Goal: Find specific page/section: Find specific page/section

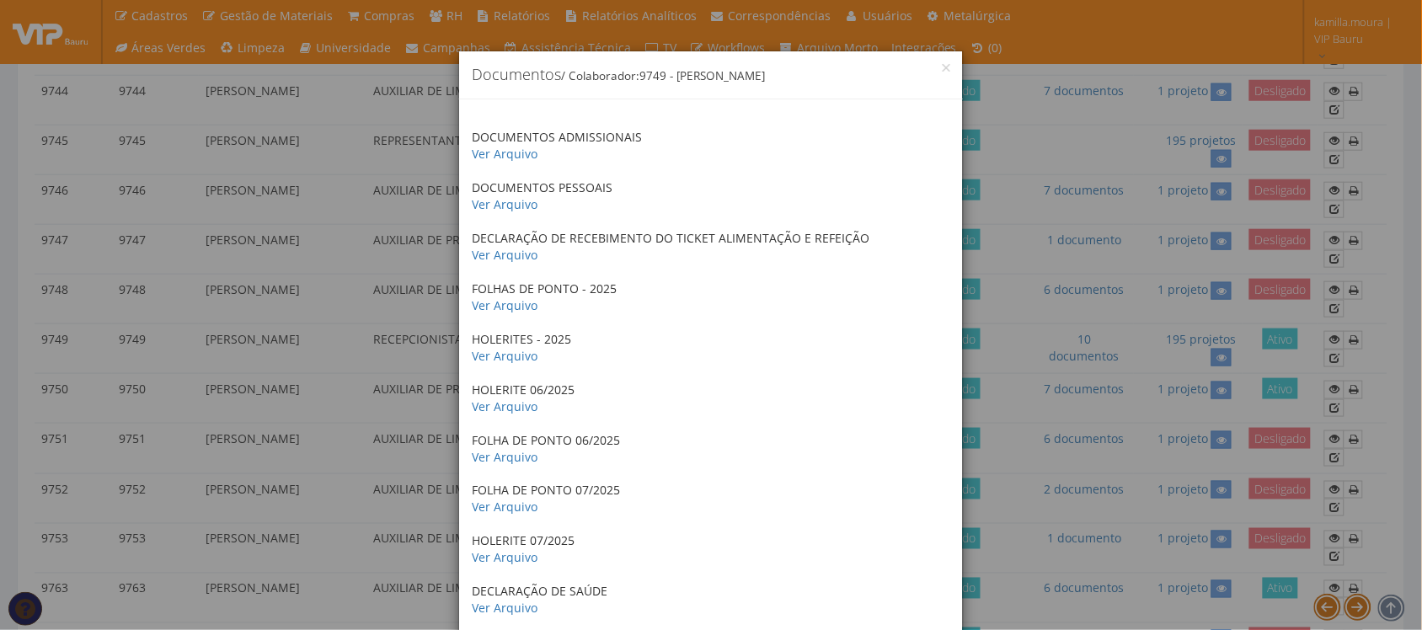
scroll to position [98, 0]
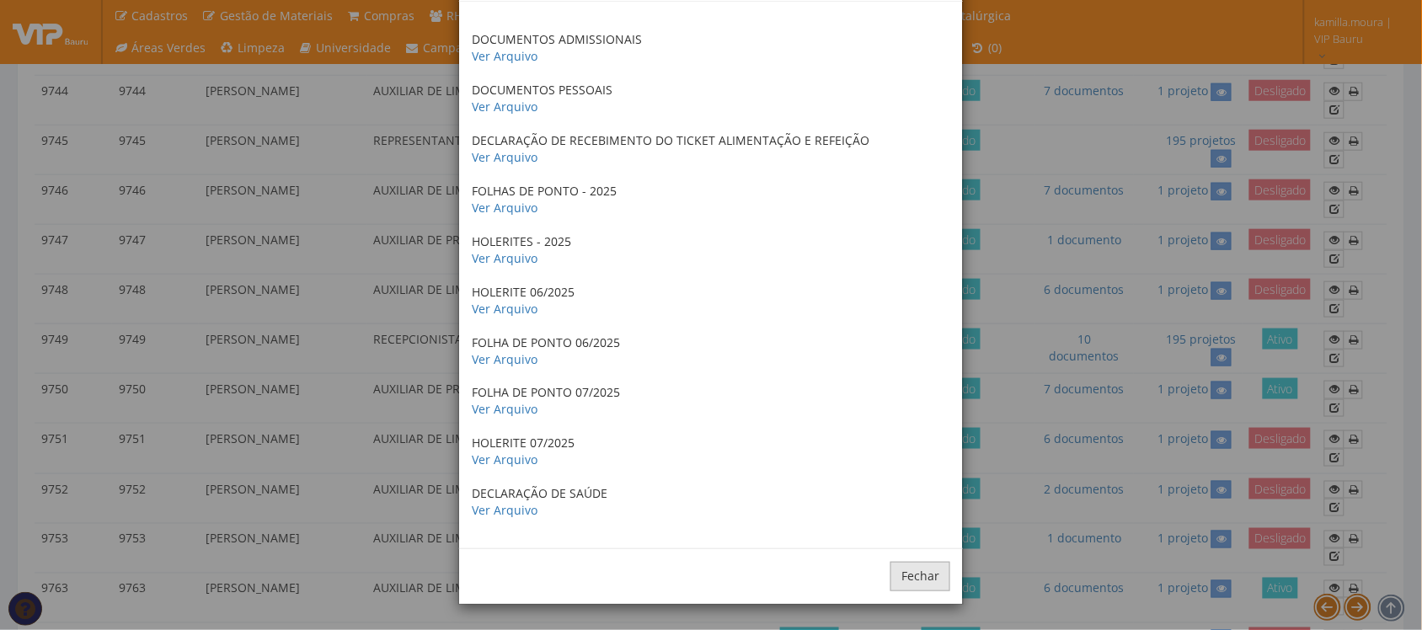
click at [922, 577] on button "Fechar" at bounding box center [920, 576] width 60 height 29
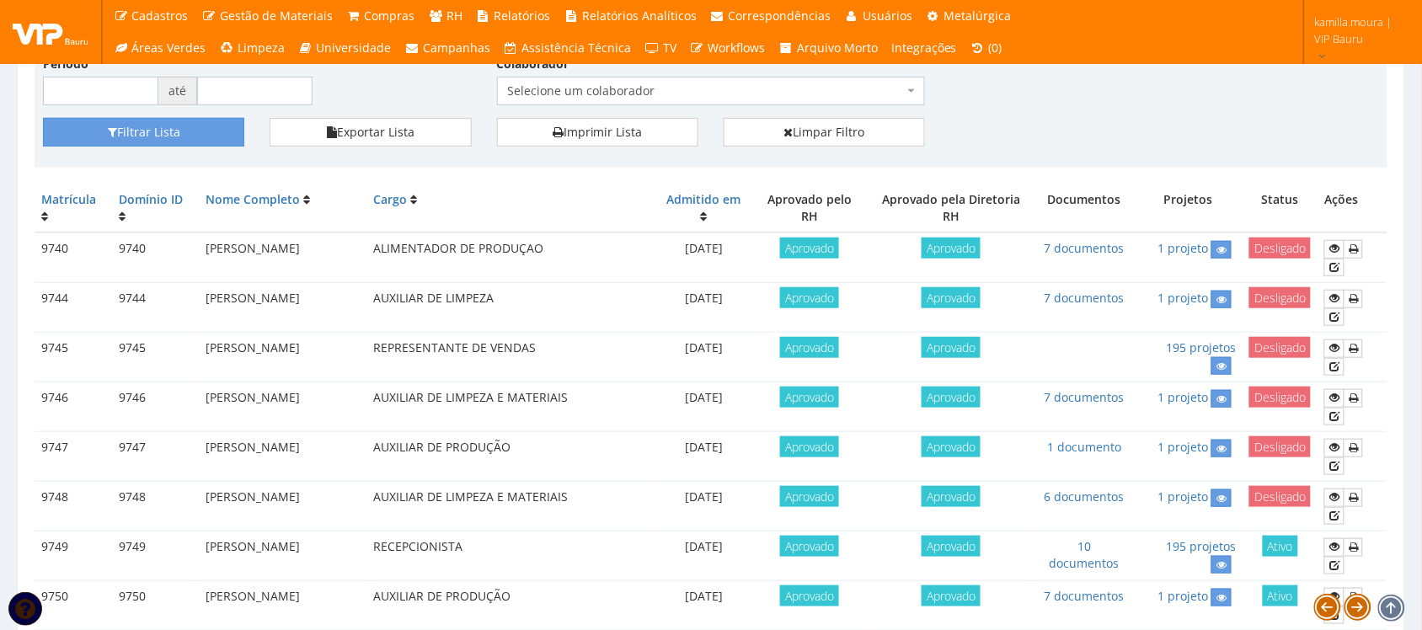
scroll to position [0, 0]
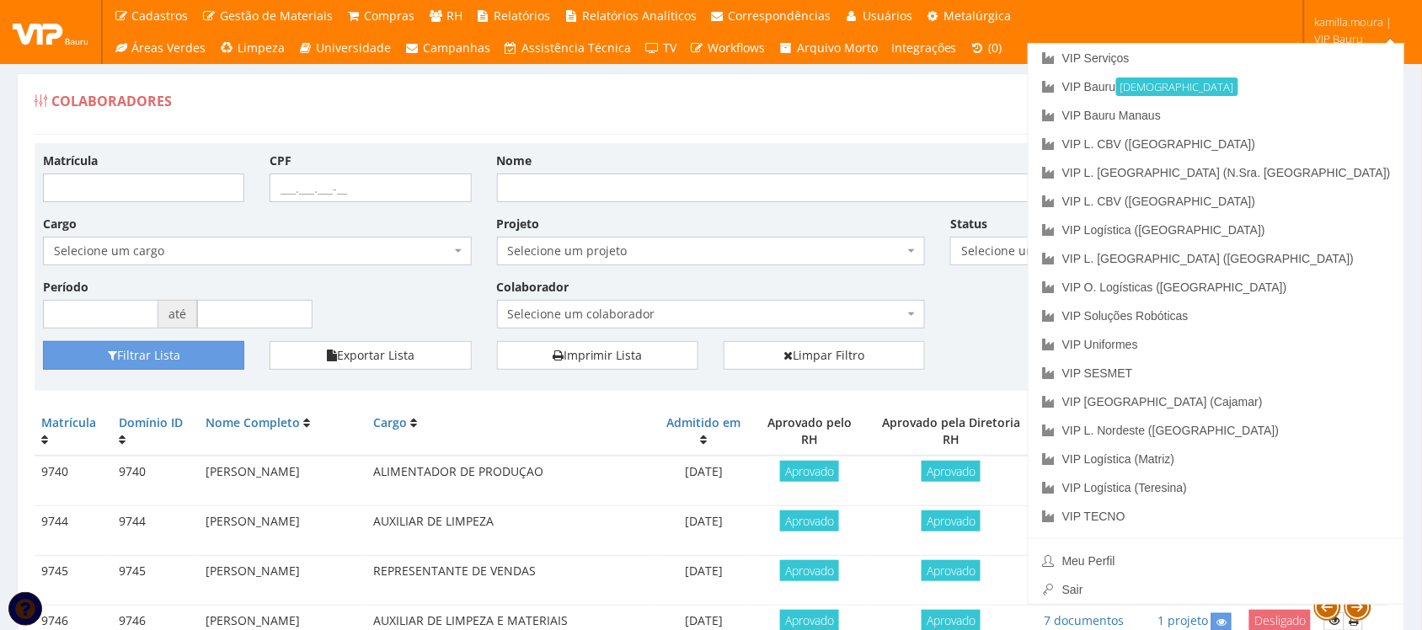
click at [921, 89] on div "Colaboradores Registrar Admissão" at bounding box center [711, 109] width 1353 height 51
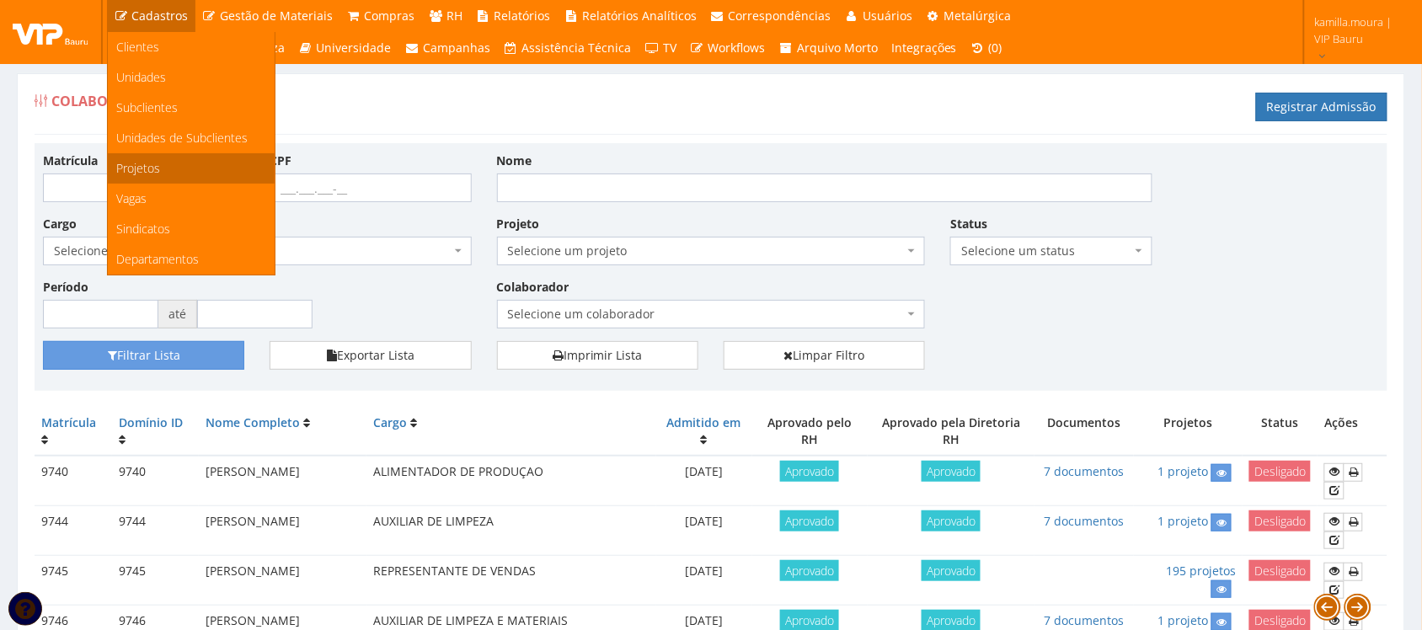
click at [145, 177] on link "Projetos" at bounding box center [191, 168] width 167 height 30
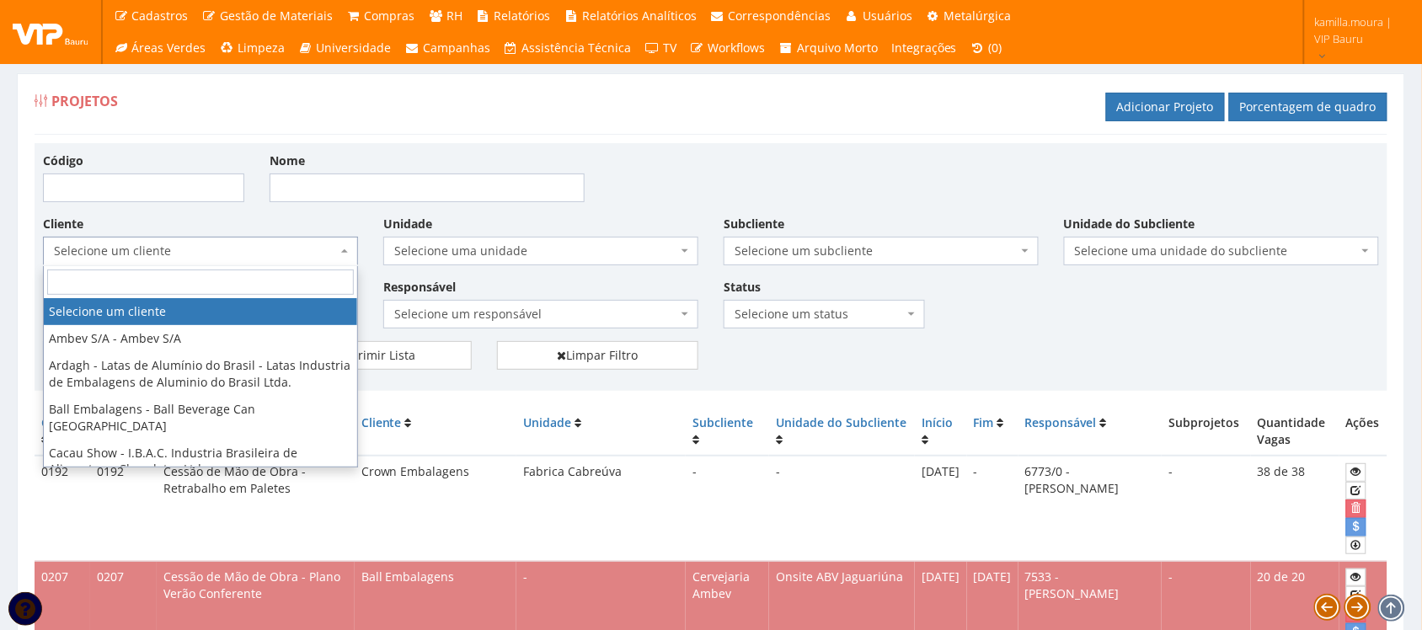
click at [334, 259] on span "Selecione um cliente" at bounding box center [195, 251] width 283 height 17
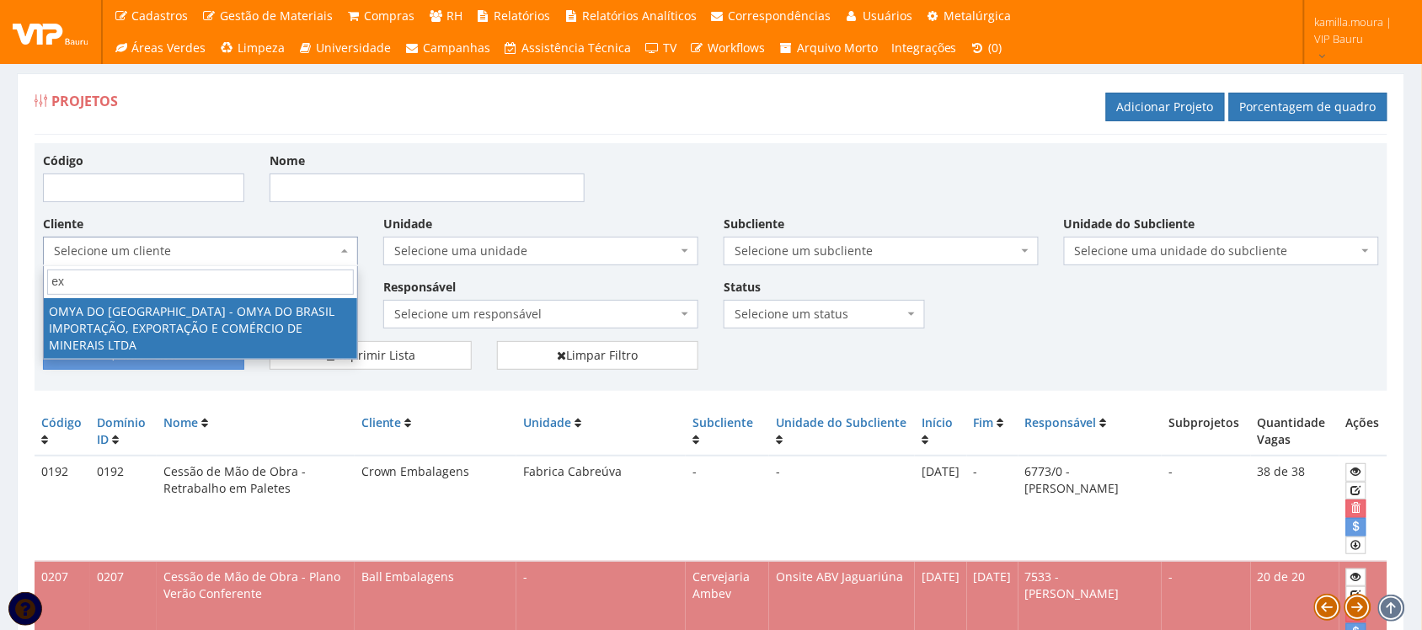
type input "e"
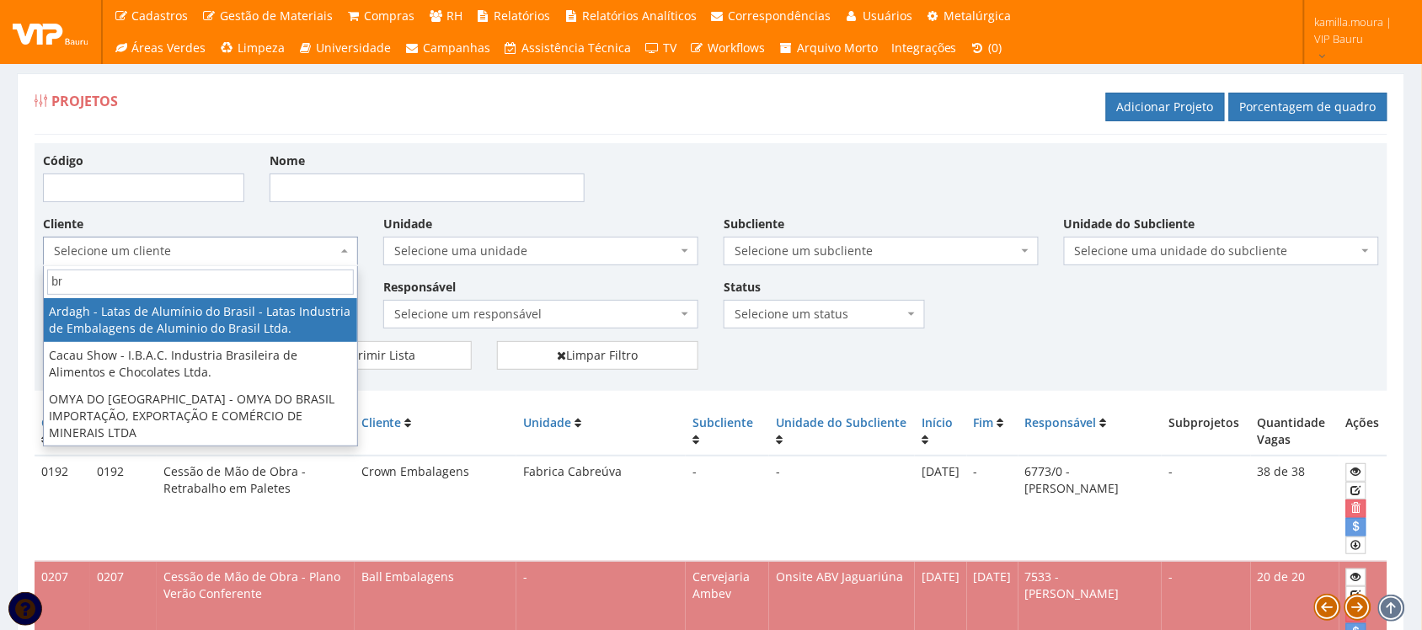
type input "b"
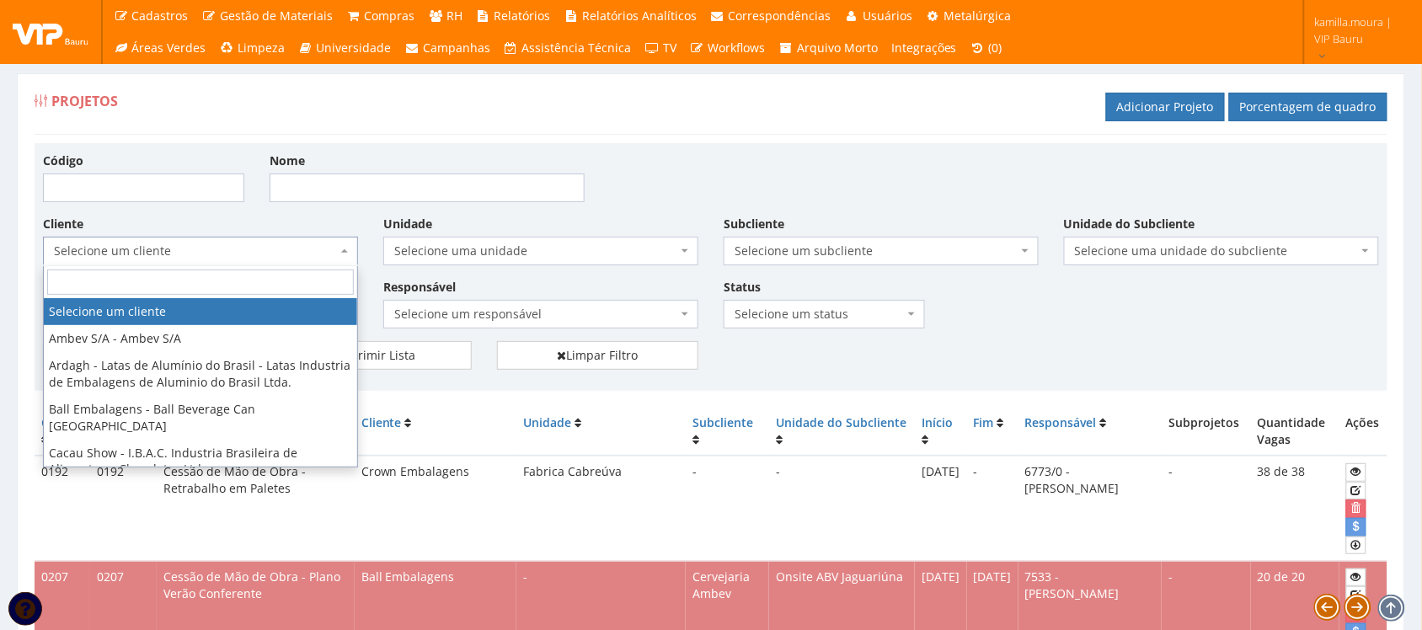
click at [629, 250] on span "Selecione uma unidade" at bounding box center [535, 251] width 283 height 17
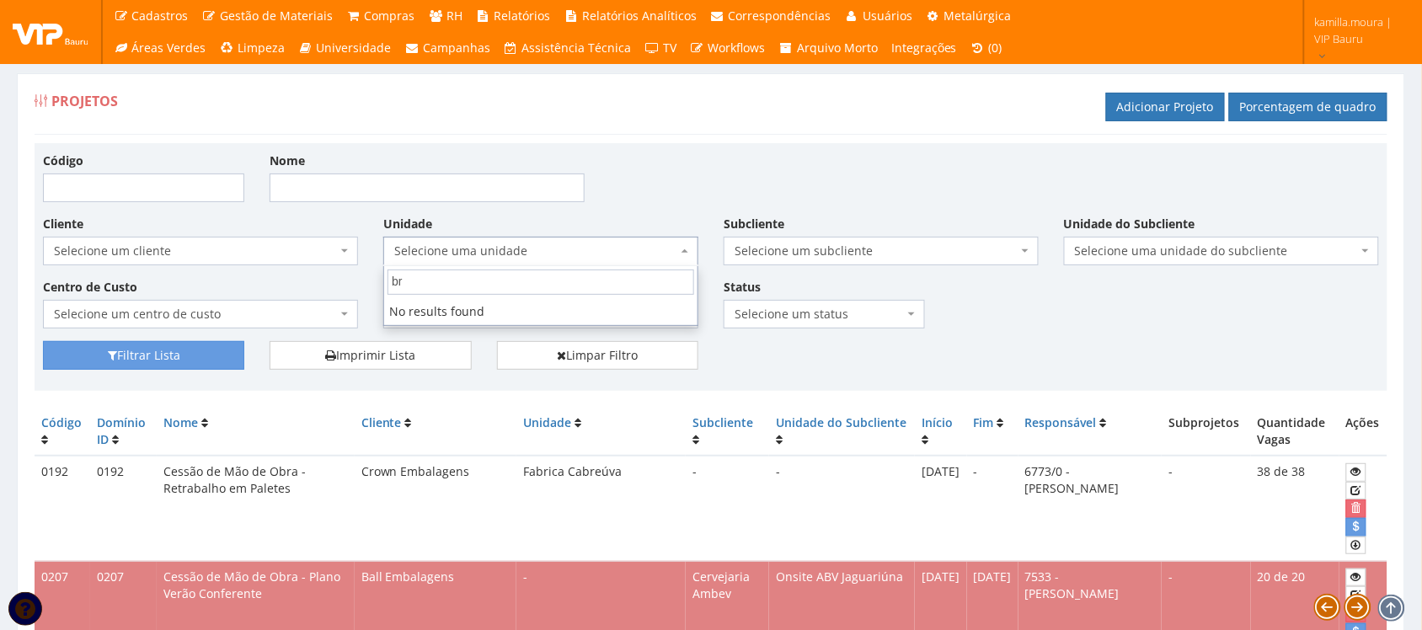
type input "b"
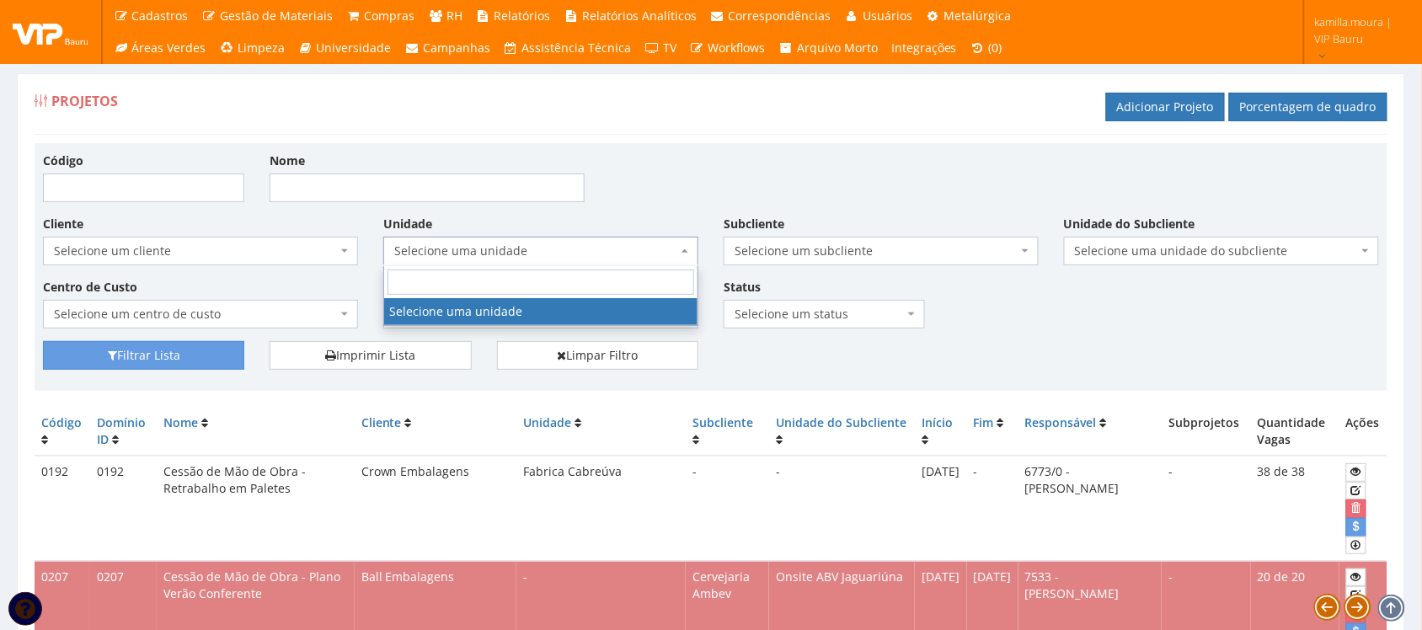
click at [305, 310] on span "Selecione um centro de custo" at bounding box center [195, 314] width 283 height 17
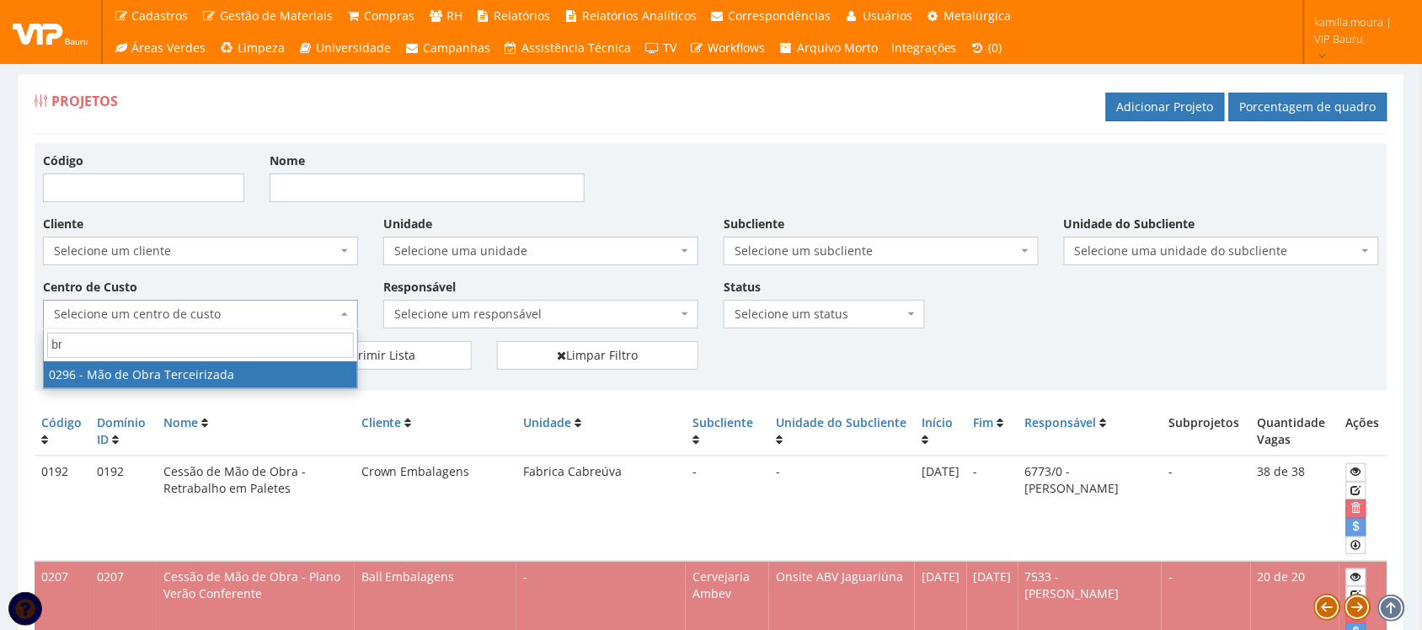
type input "b"
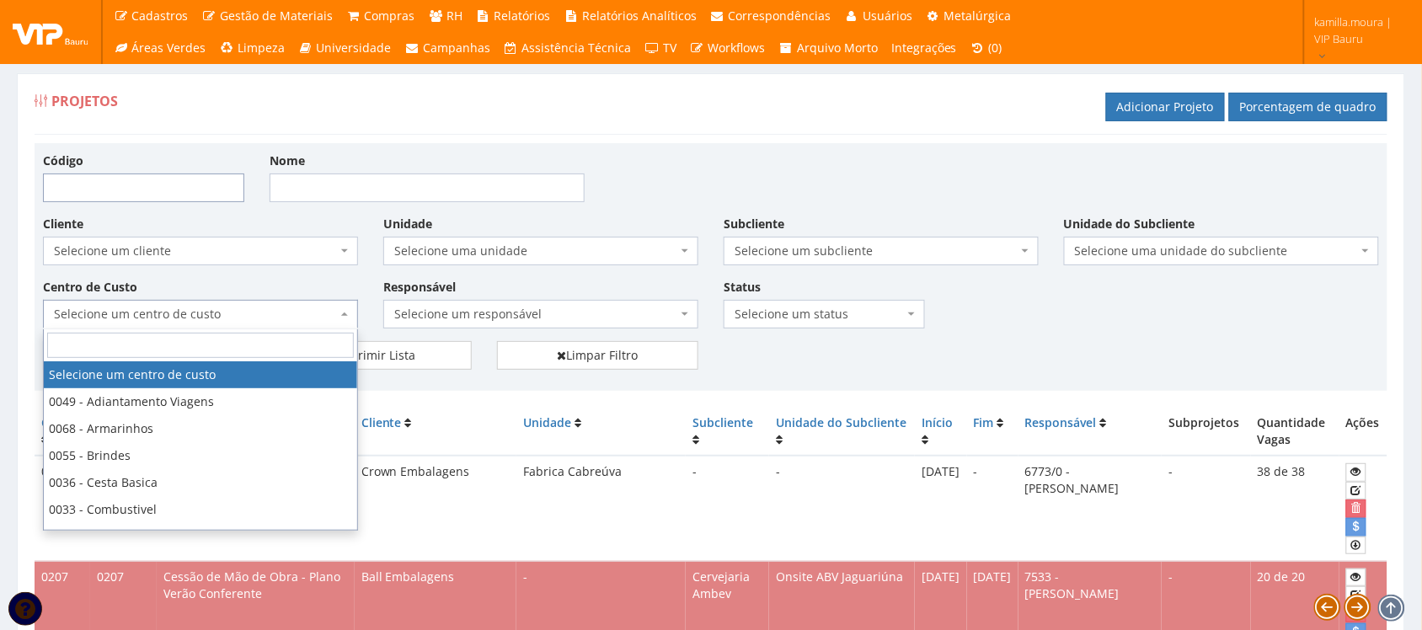
click at [145, 191] on input "Código" at bounding box center [143, 187] width 201 height 29
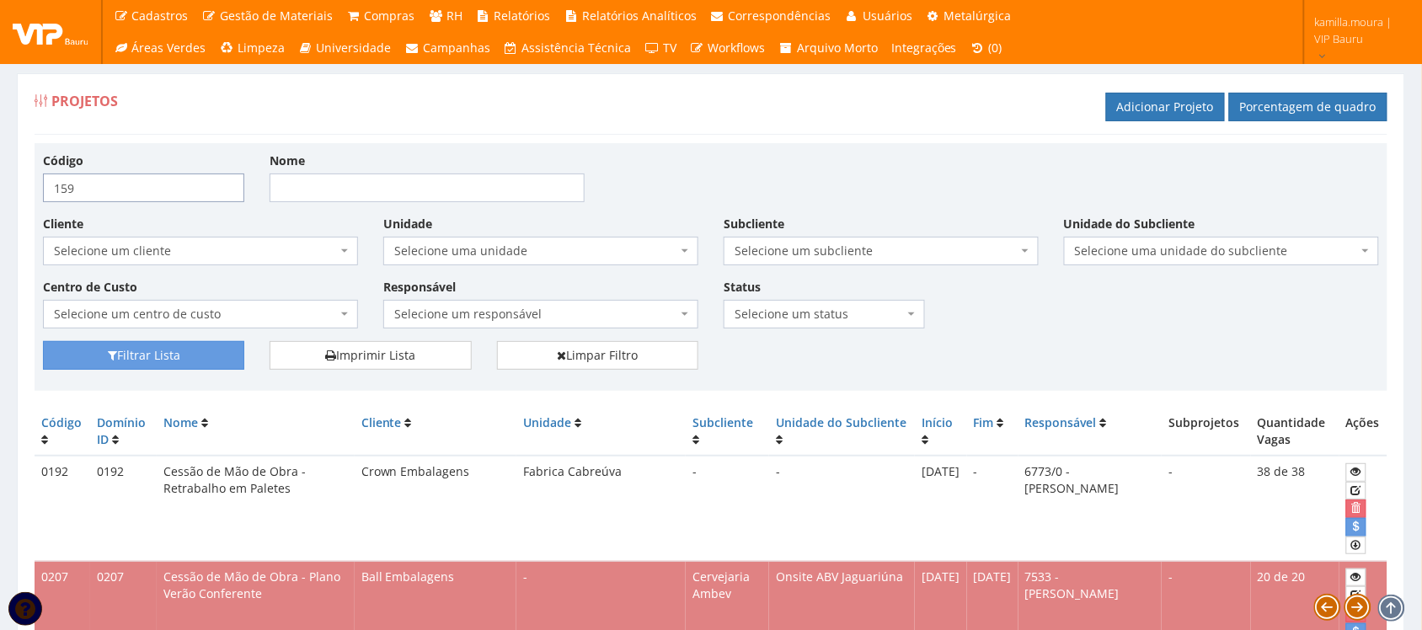
type input "159"
click at [43, 341] on button "Filtrar Lista" at bounding box center [143, 355] width 201 height 29
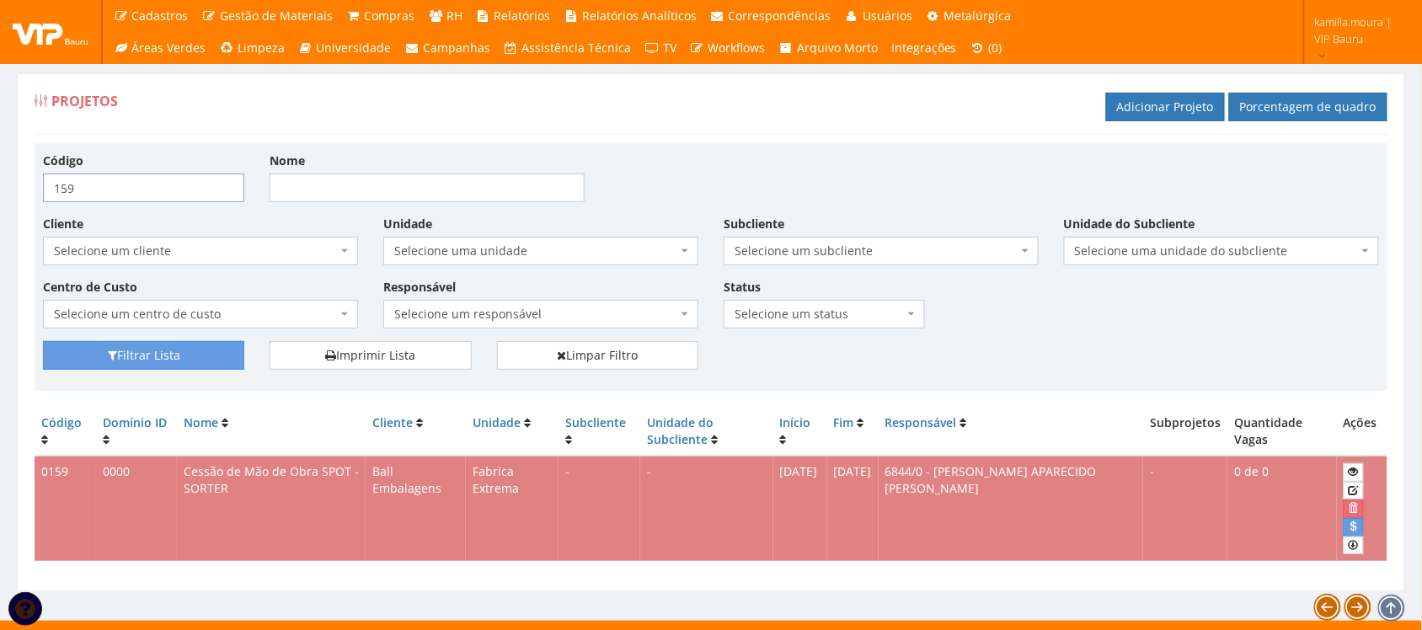
drag, startPoint x: 145, startPoint y: 186, endPoint x: 0, endPoint y: 182, distance: 144.9
click at [0, 182] on div "Projetos Porcentagem de quadro Adicionar Projeto Código 159 Nome Cliente Seleci…" at bounding box center [711, 331] width 1422 height 579
type input "135"
click at [43, 341] on button "Filtrar Lista" at bounding box center [143, 355] width 201 height 29
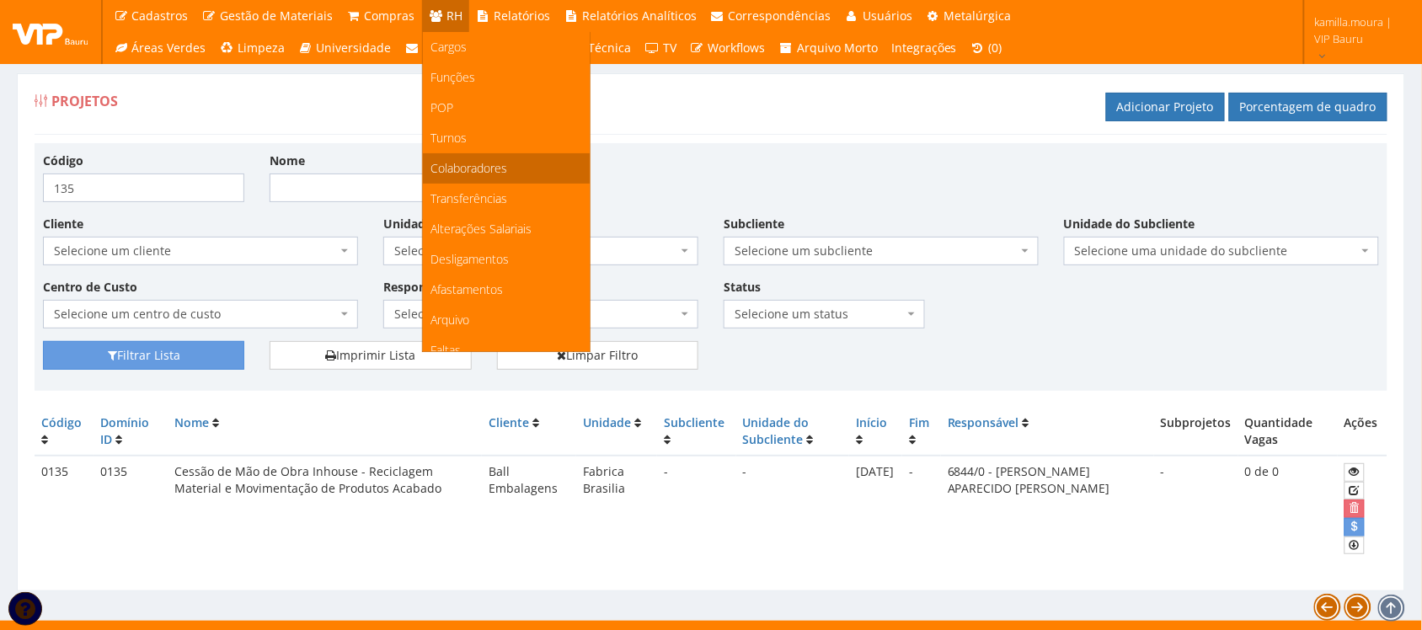
click at [491, 161] on span "Colaboradores" at bounding box center [469, 168] width 77 height 16
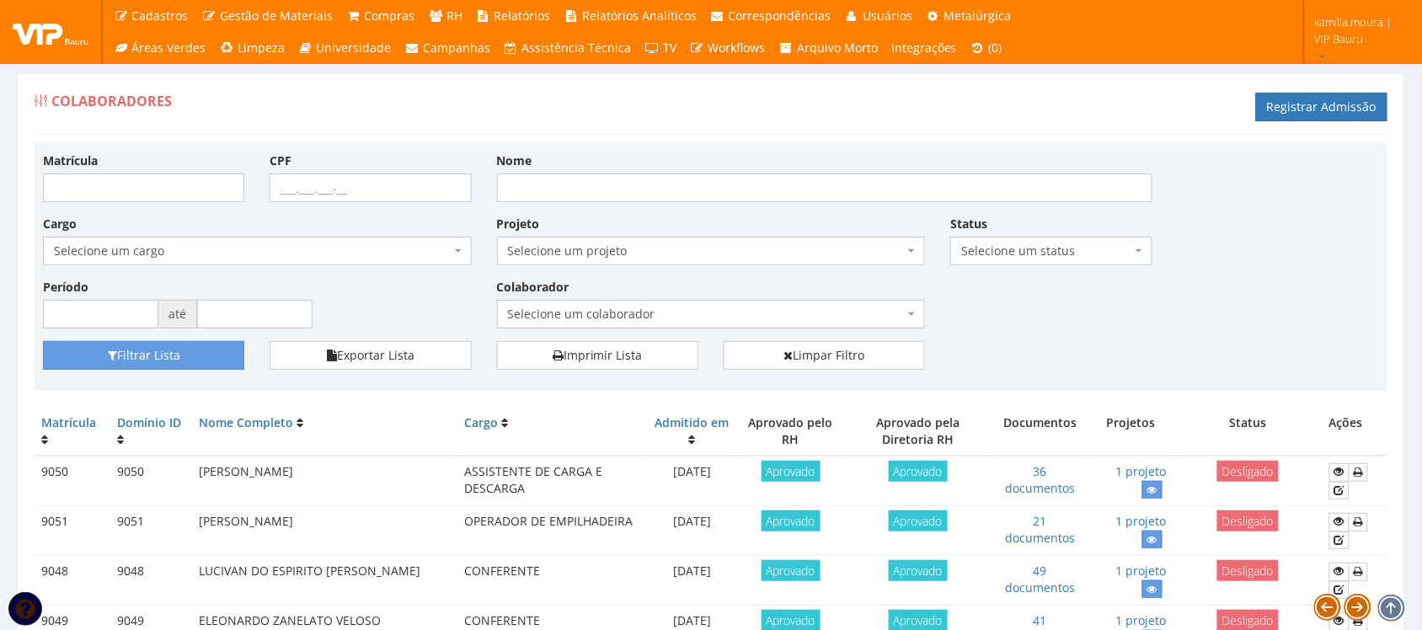
click at [687, 242] on span "Selecione um projeto" at bounding box center [711, 251] width 429 height 29
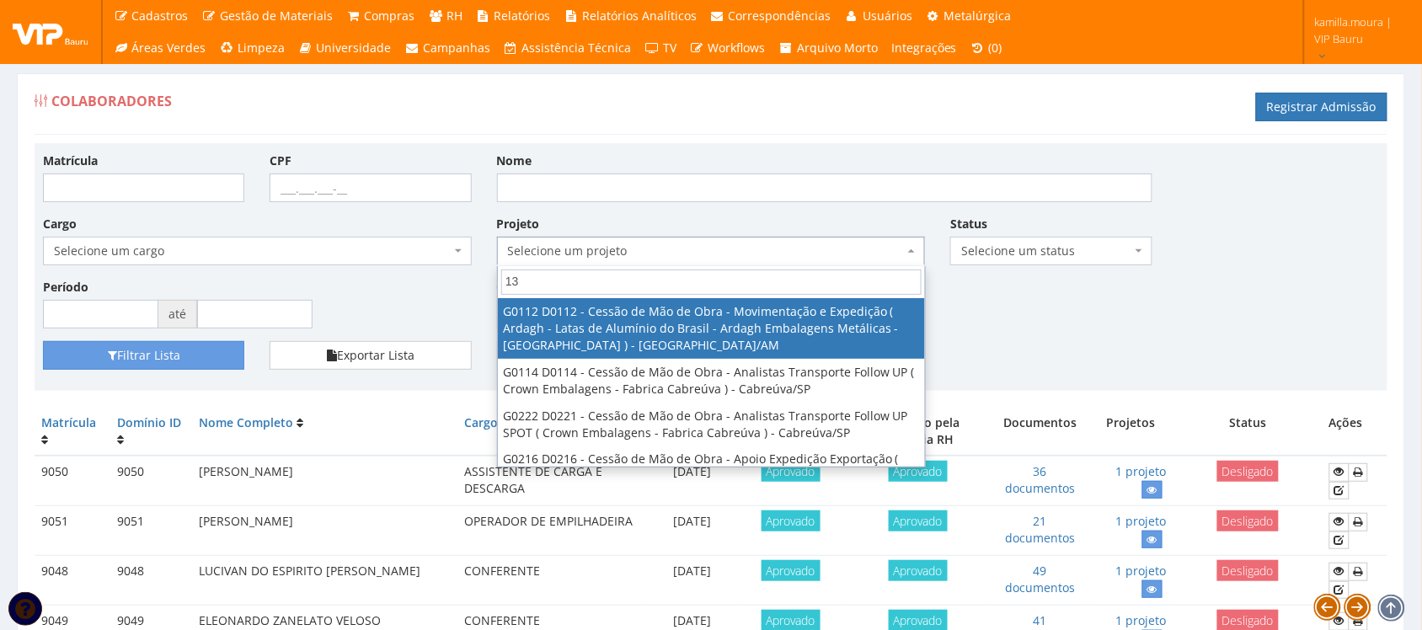
type input "135"
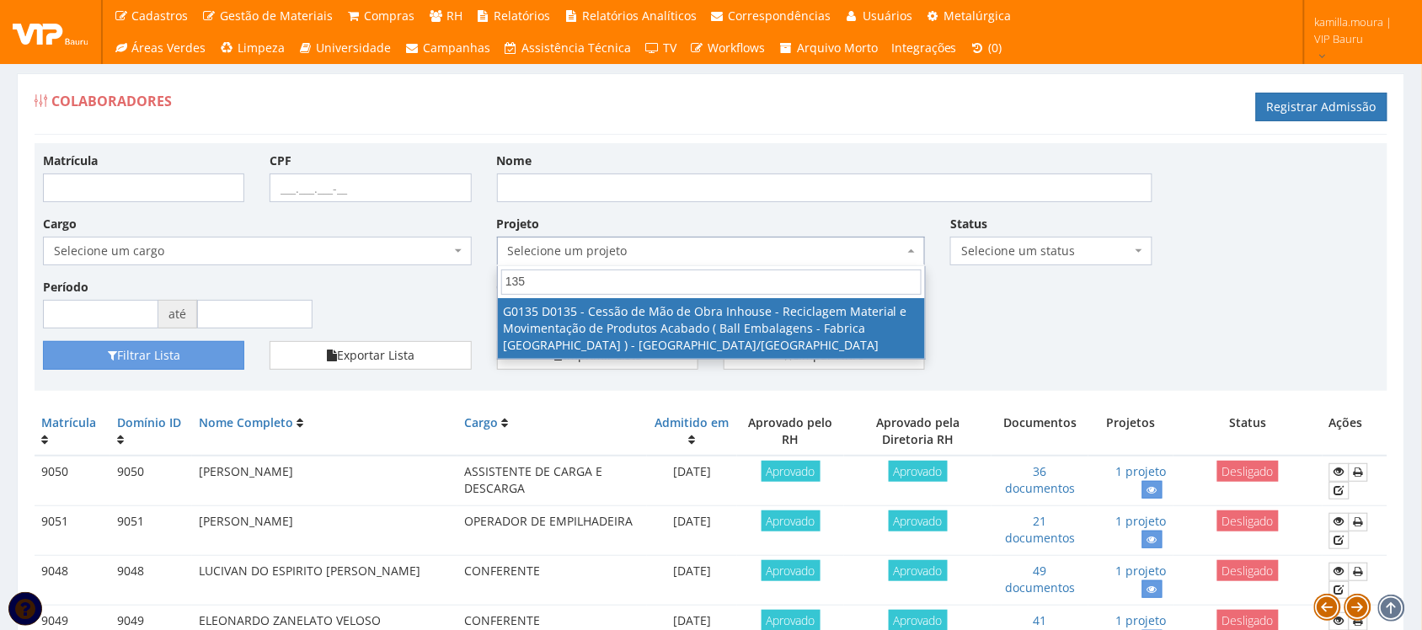
select select "135"
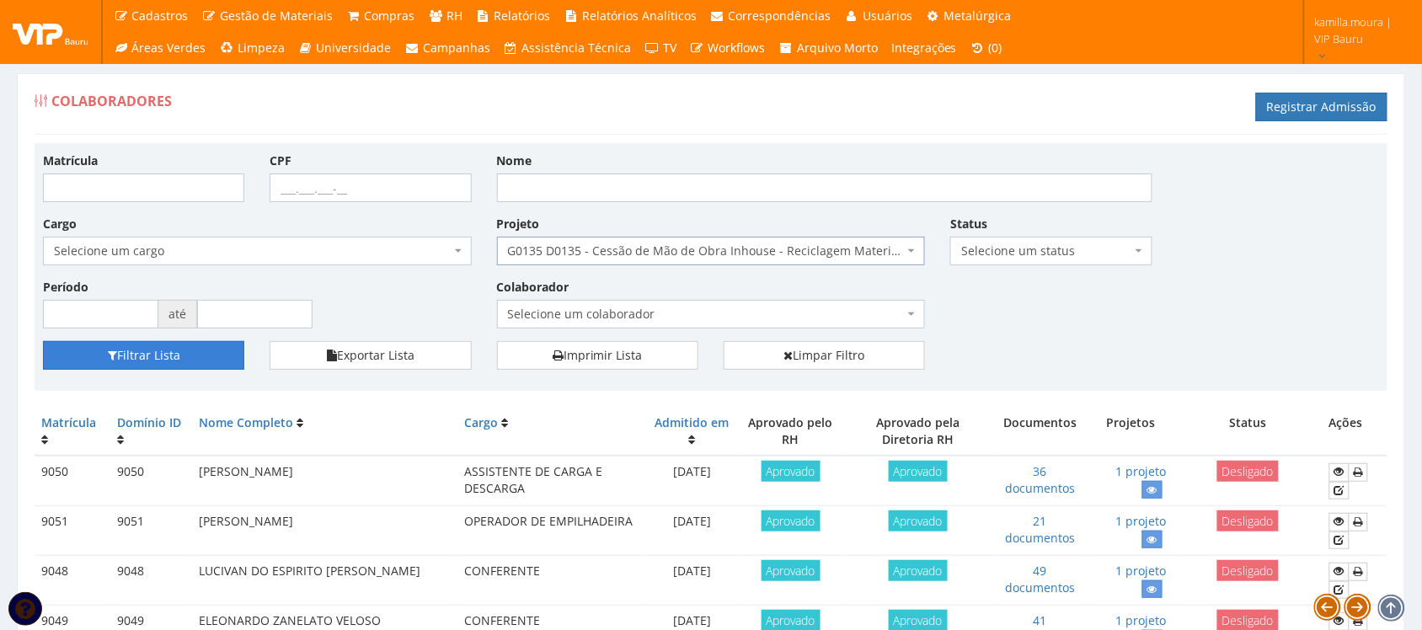
click at [170, 348] on button "Filtrar Lista" at bounding box center [143, 355] width 201 height 29
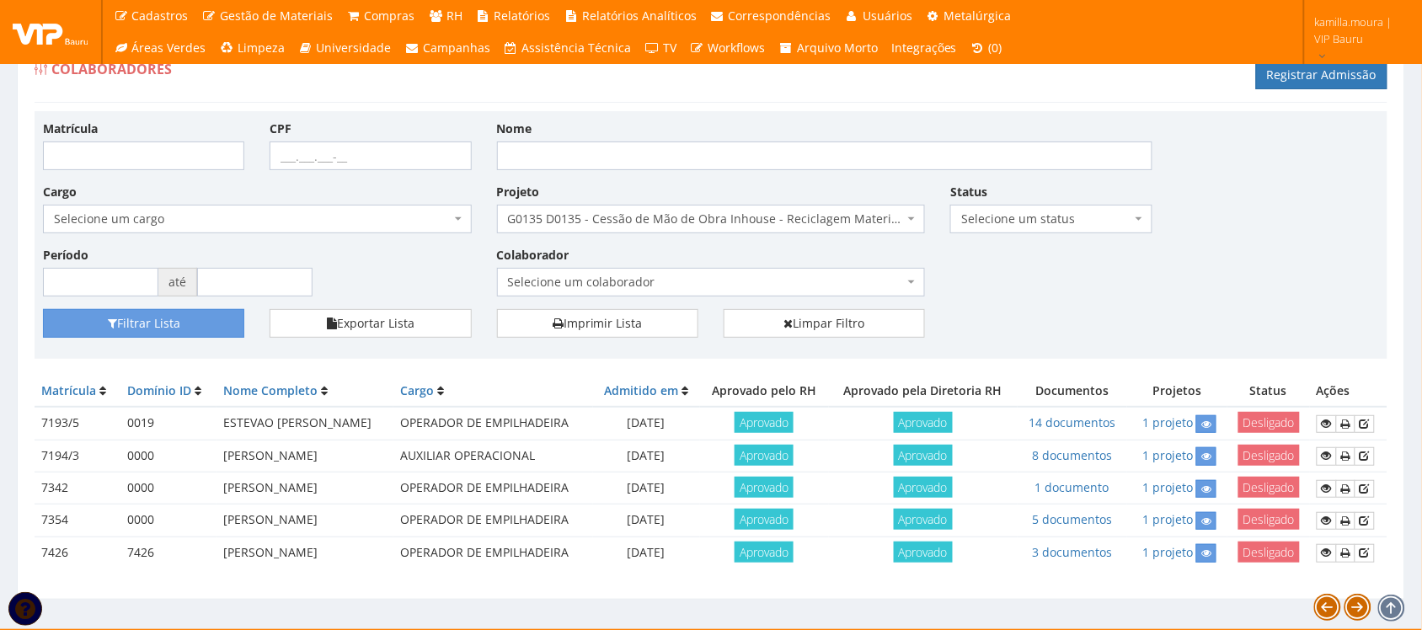
scroll to position [61, 0]
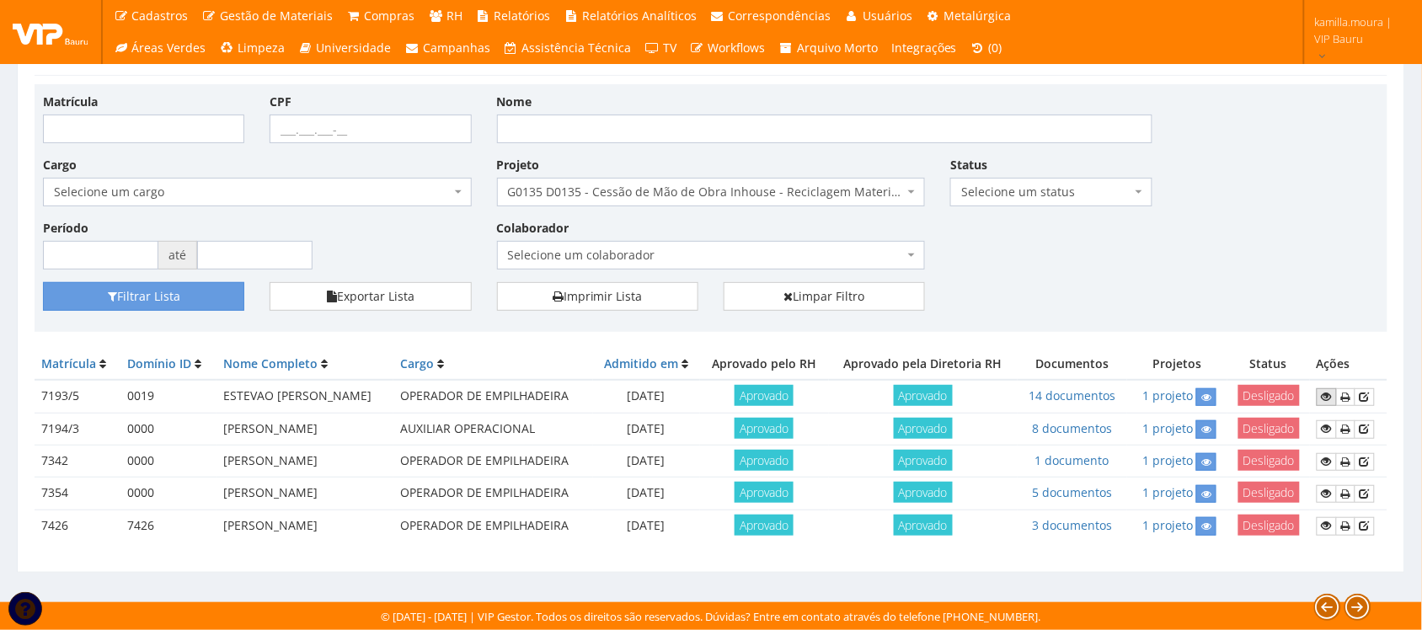
click at [1323, 391] on icon at bounding box center [1326, 397] width 10 height 12
click at [1215, 430] on link at bounding box center [1206, 429] width 20 height 18
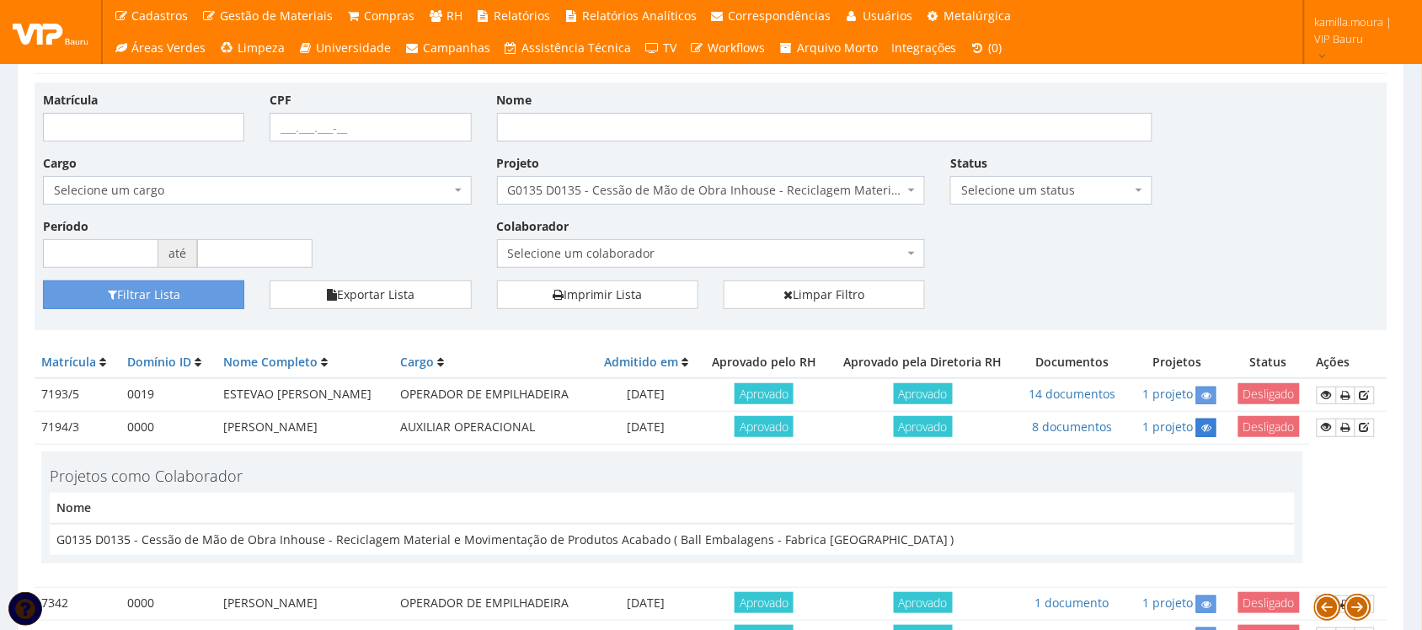
click at [1211, 430] on icon at bounding box center [1206, 428] width 10 height 12
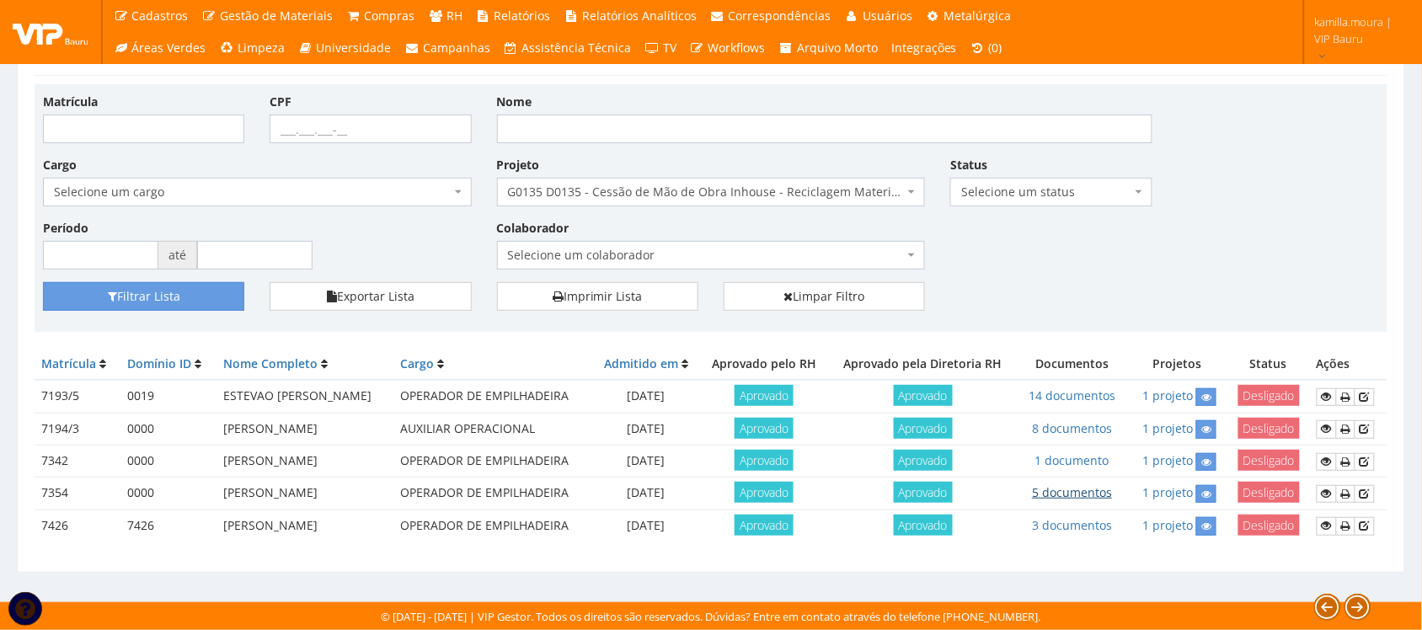
click at [1066, 498] on link "5 documentos" at bounding box center [1072, 492] width 80 height 16
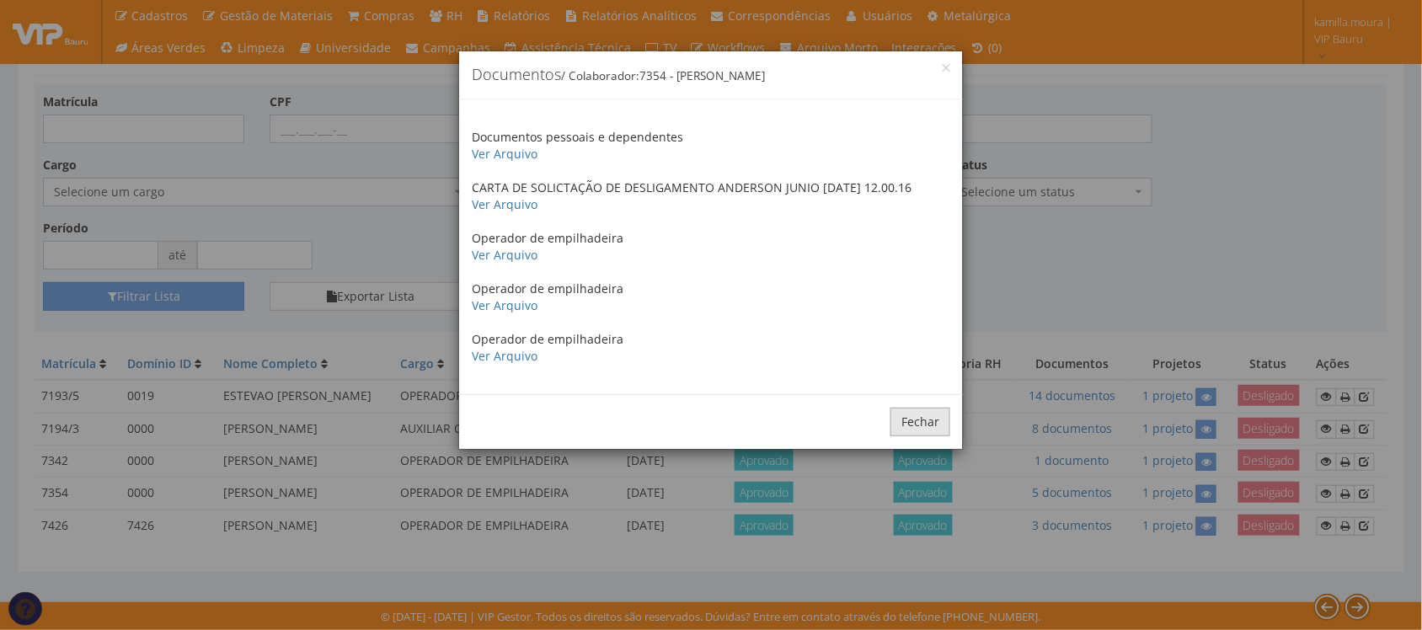
click at [914, 418] on button "Fechar" at bounding box center [920, 422] width 60 height 29
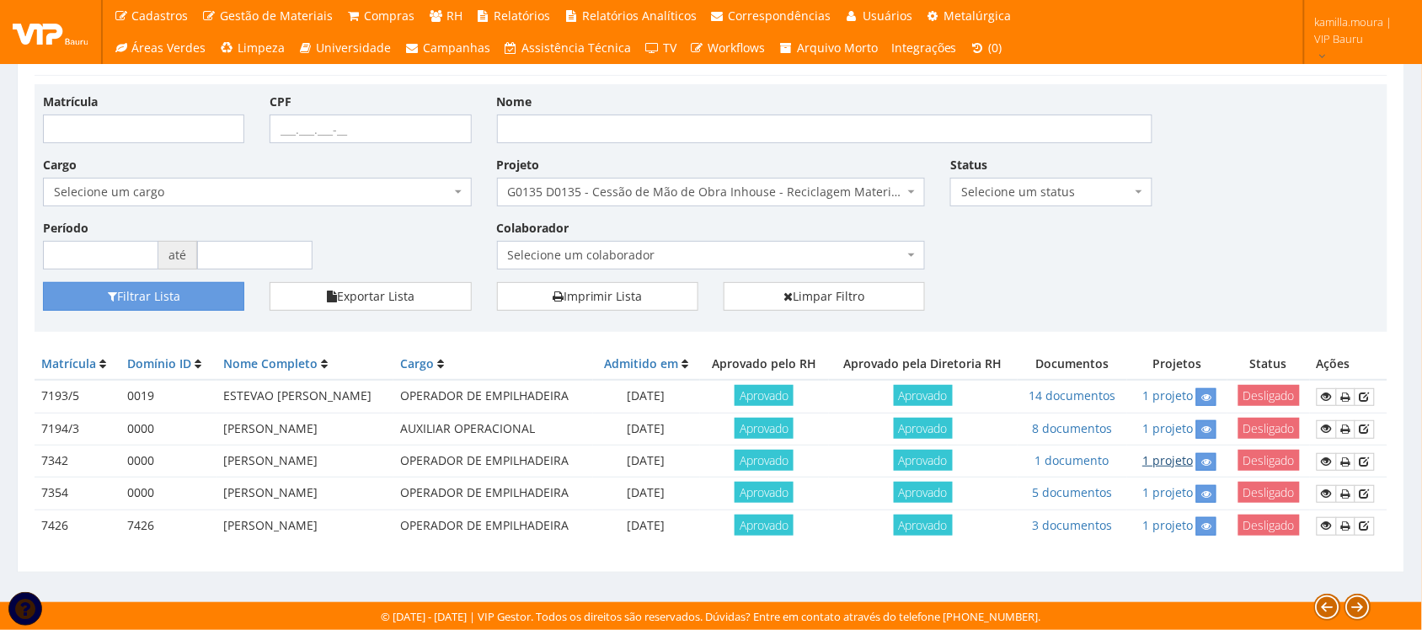
scroll to position [0, 0]
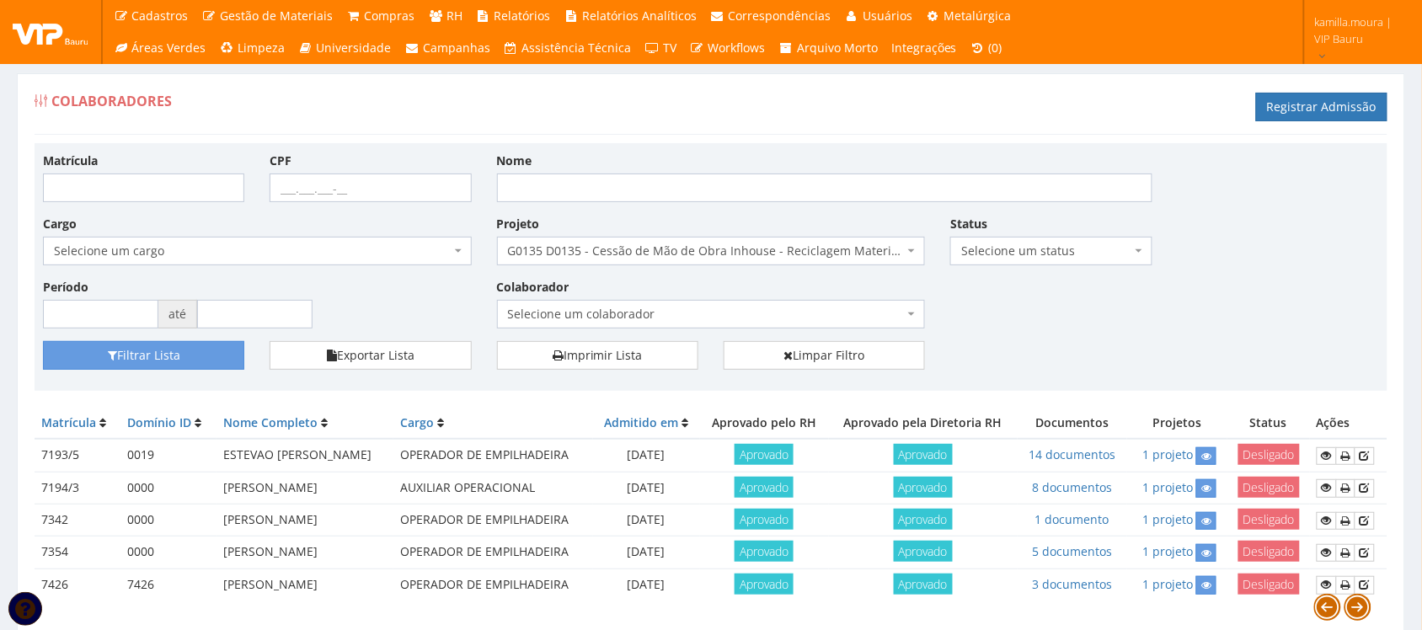
click at [860, 259] on span "G0135 D0135 - Cessão de Mão de Obra Inhouse - Reciclagem Material e Movimentaçã…" at bounding box center [706, 251] width 397 height 17
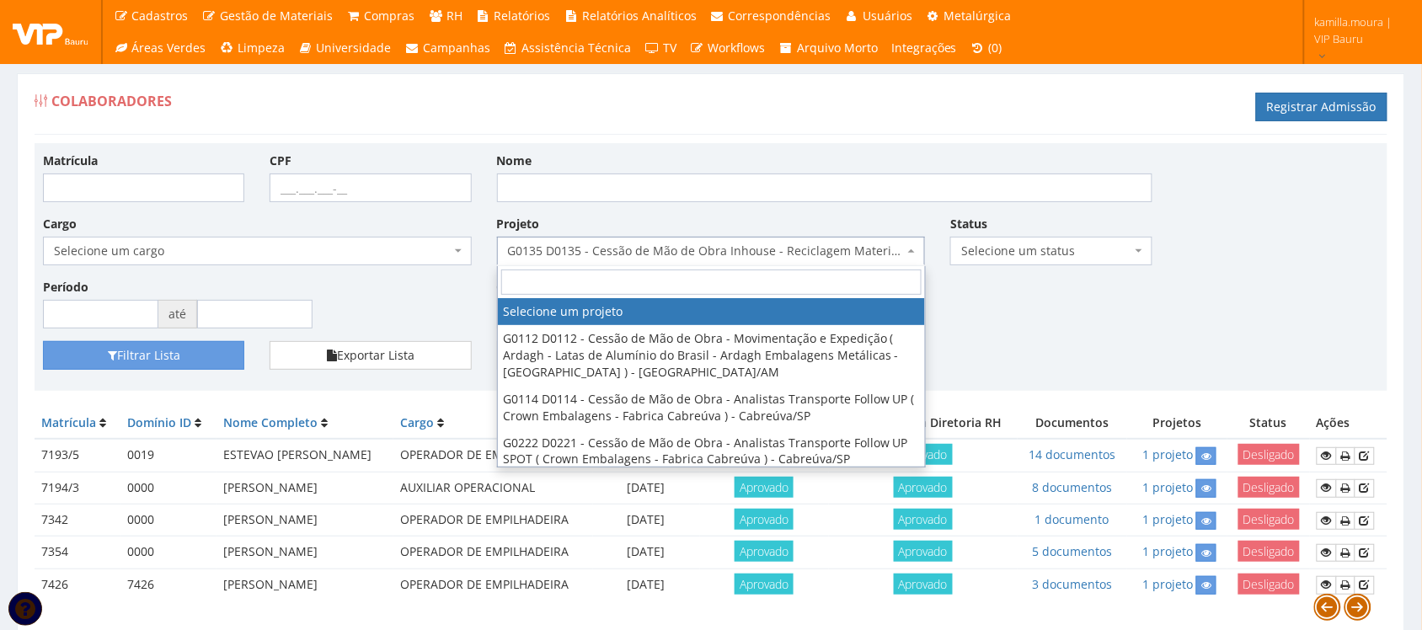
select select
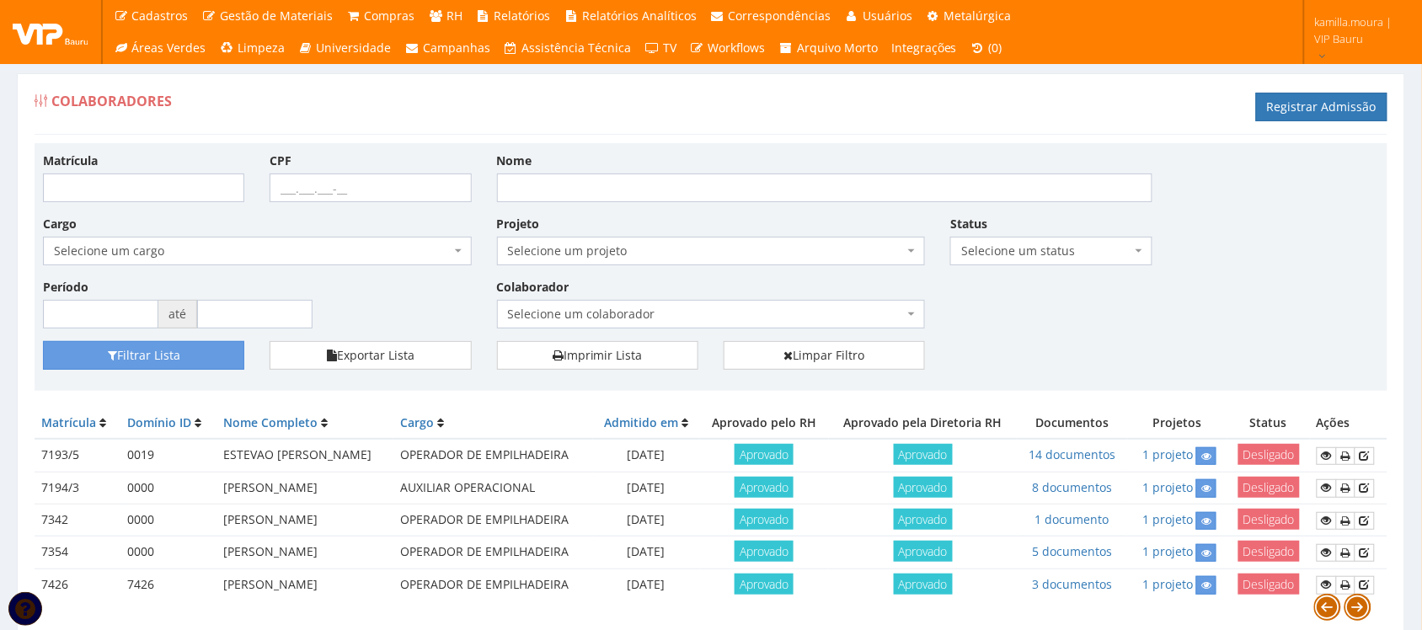
click at [1057, 305] on div "Matrícula CPF Nome Cargo Selecione um cargo G1225 D0029 - 4110-05 - AGENTE DE A…" at bounding box center [710, 246] width 1361 height 189
click at [131, 366] on button "Filtrar Lista" at bounding box center [143, 355] width 201 height 29
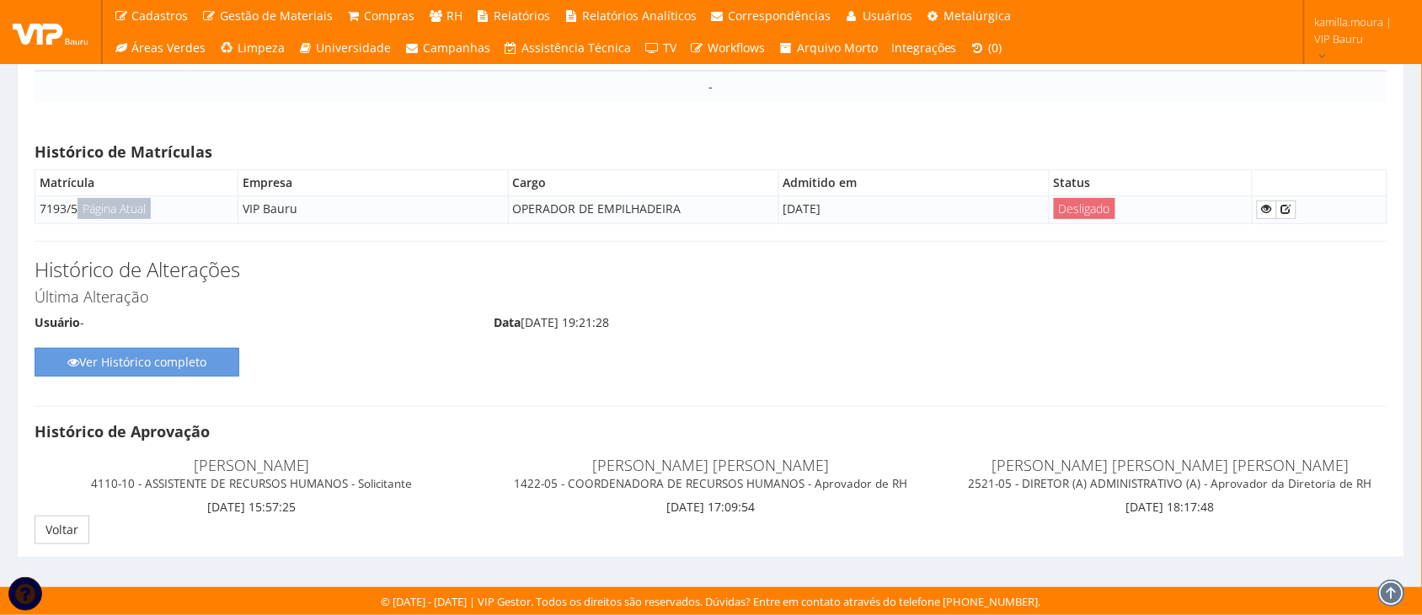
scroll to position [13300, 0]
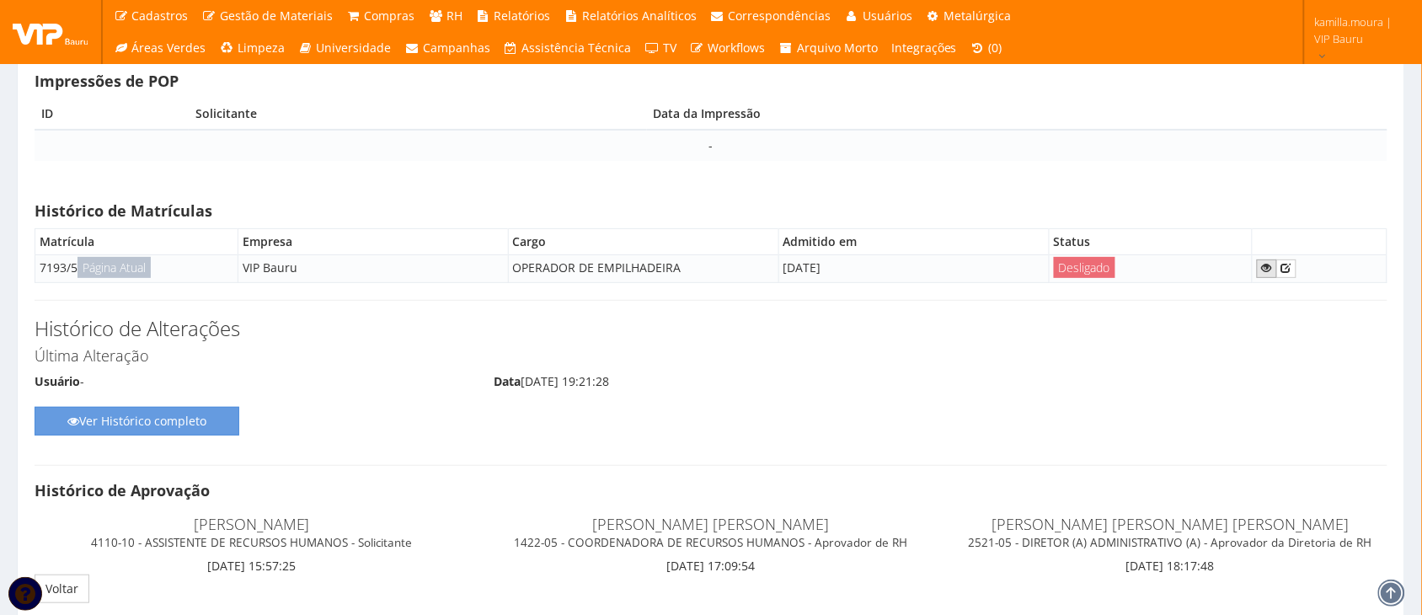
click at [1265, 274] on icon at bounding box center [1267, 268] width 10 height 12
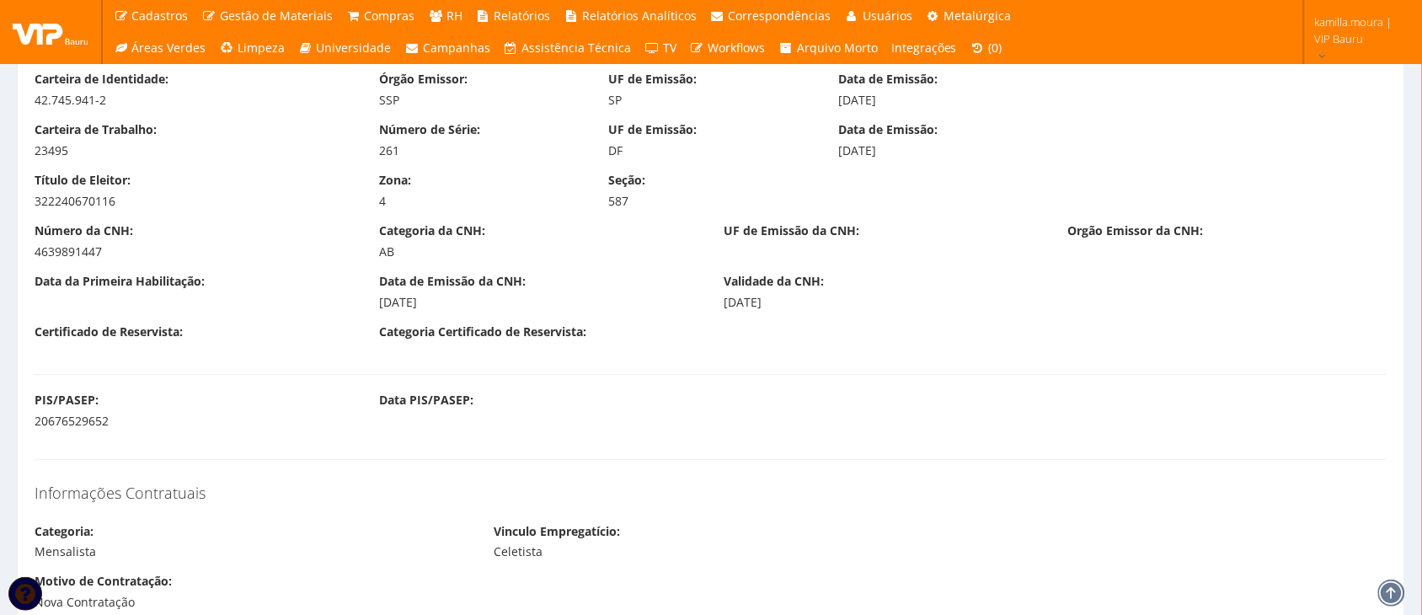
scroll to position [1193, 0]
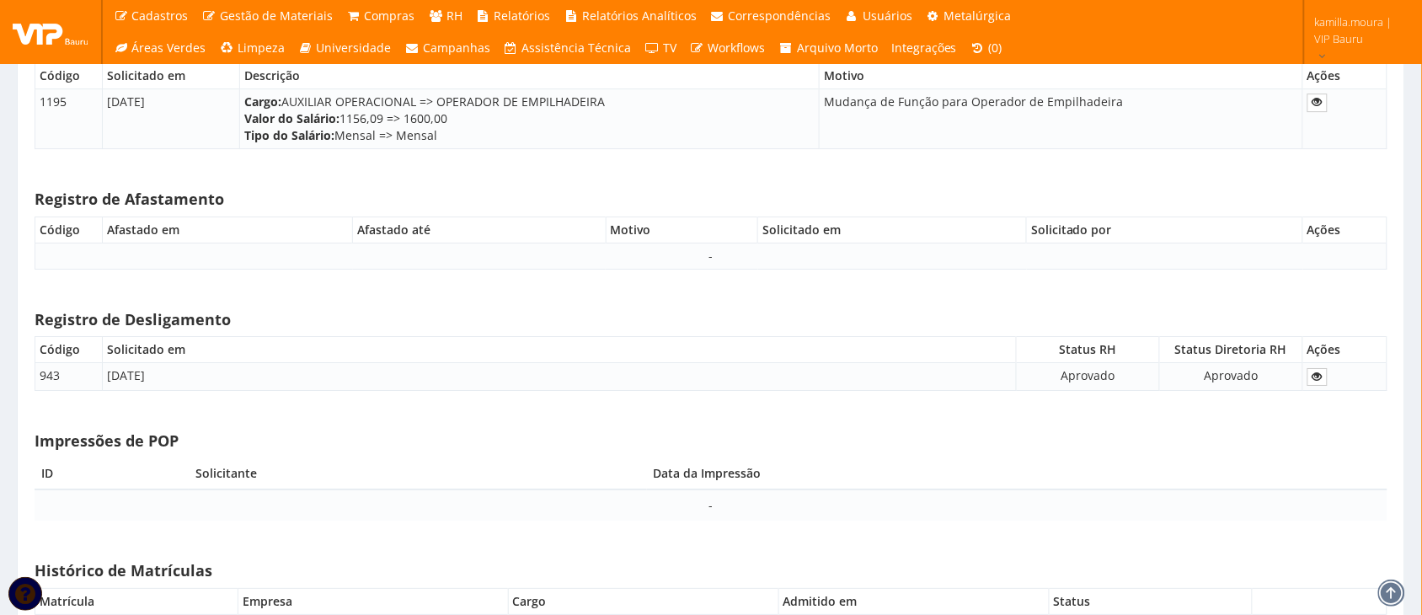
scroll to position [13405, 0]
